Goal: Navigation & Orientation: Find specific page/section

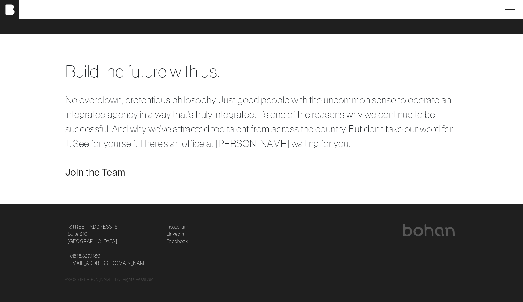
scroll to position [1209, 0]
click at [180, 227] on link "Instagram" at bounding box center [177, 226] width 22 height 7
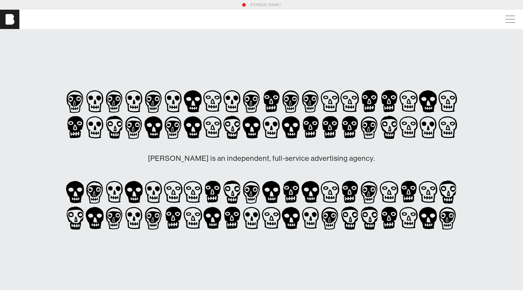
scroll to position [0, 0]
click at [258, 5] on link "[PERSON_NAME]" at bounding box center [265, 4] width 31 height 5
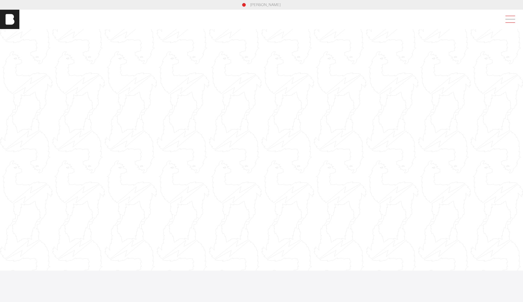
click at [510, 20] on span at bounding box center [509, 19] width 14 height 11
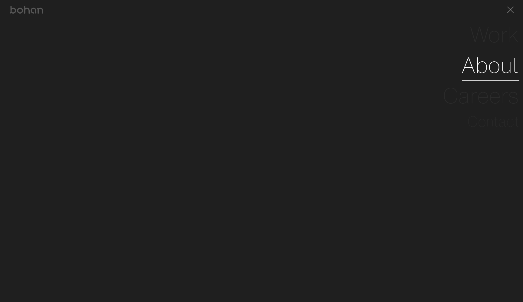
click at [488, 71] on link "About" at bounding box center [490, 65] width 57 height 31
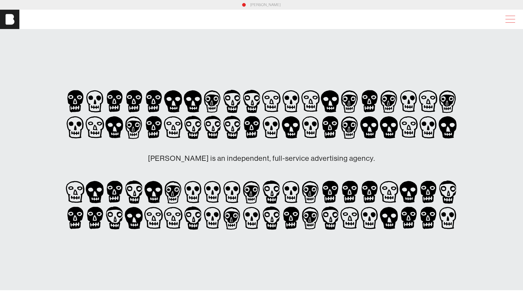
click at [506, 16] on span at bounding box center [509, 19] width 14 height 11
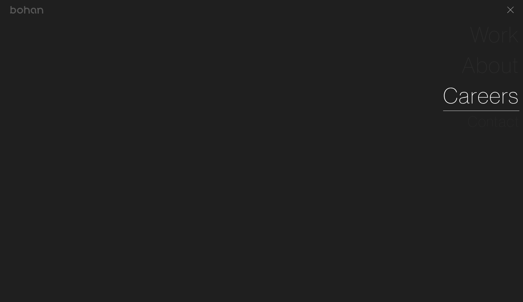
click at [487, 93] on link "Careers" at bounding box center [481, 95] width 76 height 31
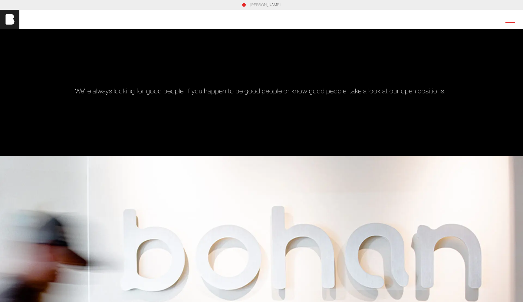
click at [509, 16] on span at bounding box center [509, 19] width 14 height 11
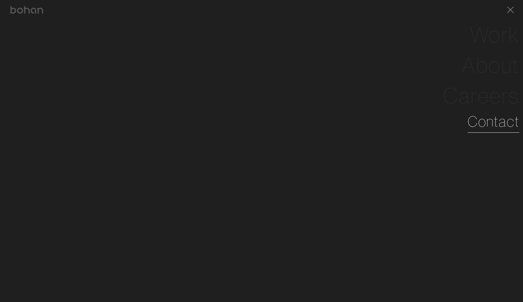
click at [481, 122] on link "Contact" at bounding box center [493, 122] width 52 height 22
